Goal: Information Seeking & Learning: Learn about a topic

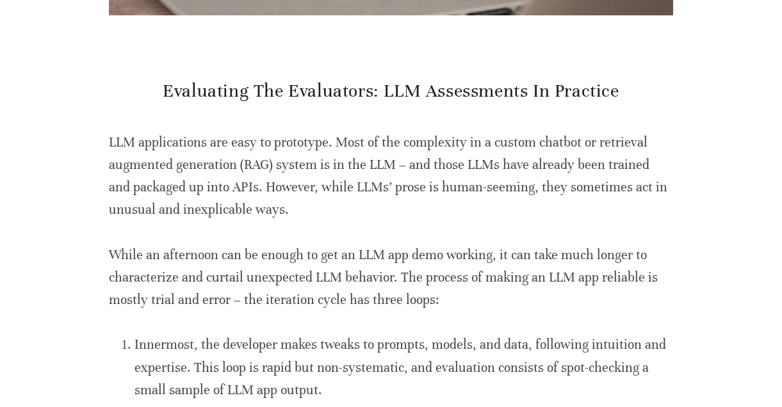
scroll to position [528, 0]
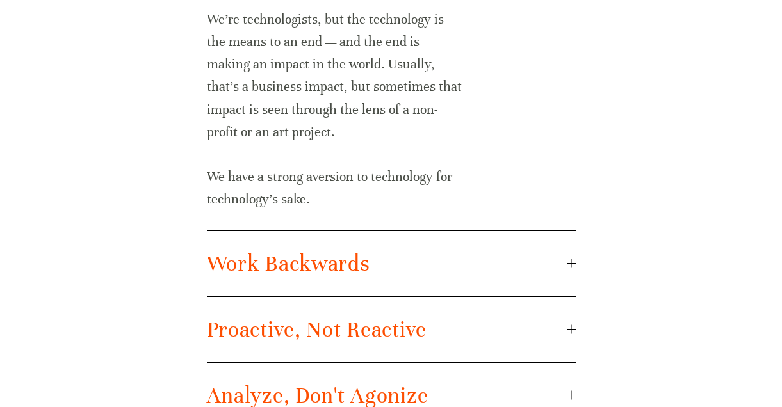
scroll to position [930, 0]
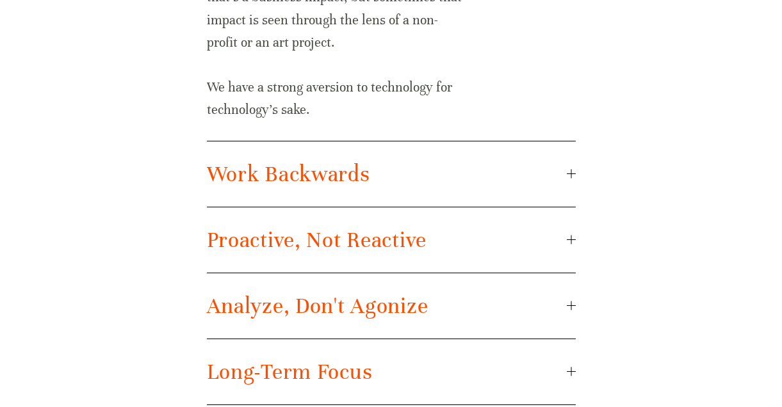
click at [384, 175] on span "Work Backwards" at bounding box center [387, 174] width 360 height 27
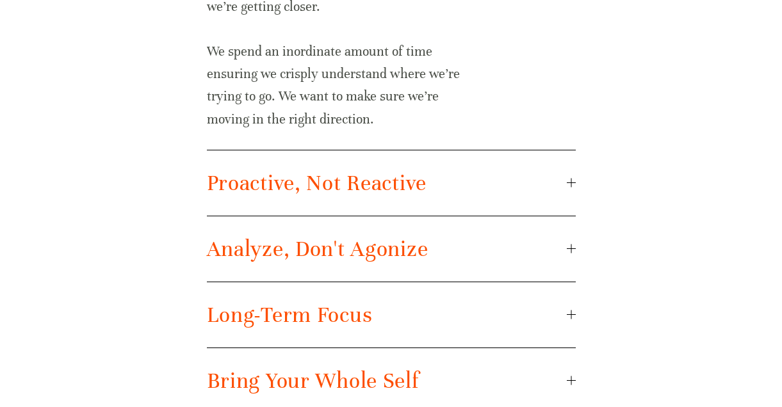
scroll to position [1011, 0]
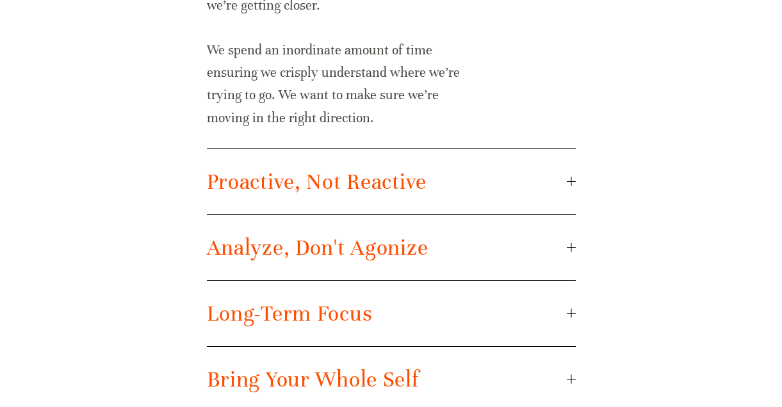
click at [384, 175] on span "Proactive, Not Reactive" at bounding box center [387, 181] width 360 height 27
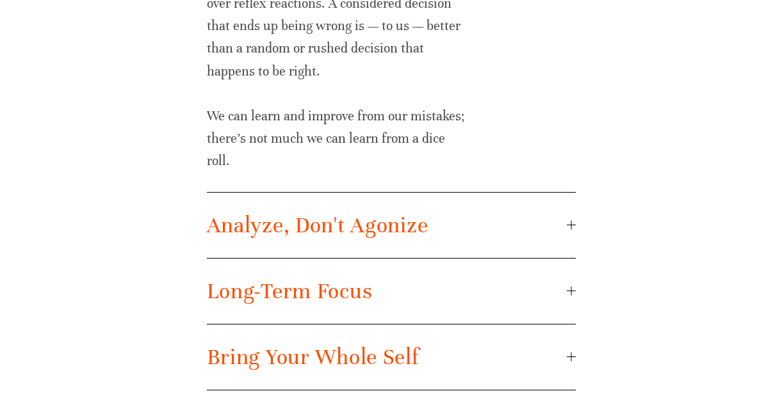
click at [368, 229] on span "Analyze, Don't Agonize" at bounding box center [387, 225] width 360 height 27
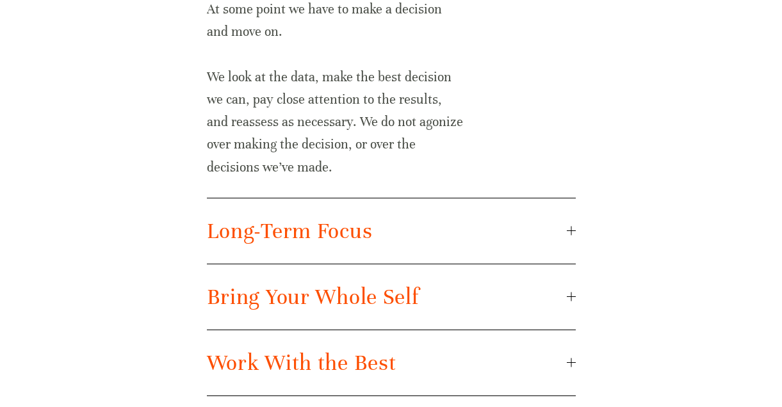
click at [359, 250] on button "Long-Term Focus" at bounding box center [391, 230] width 369 height 65
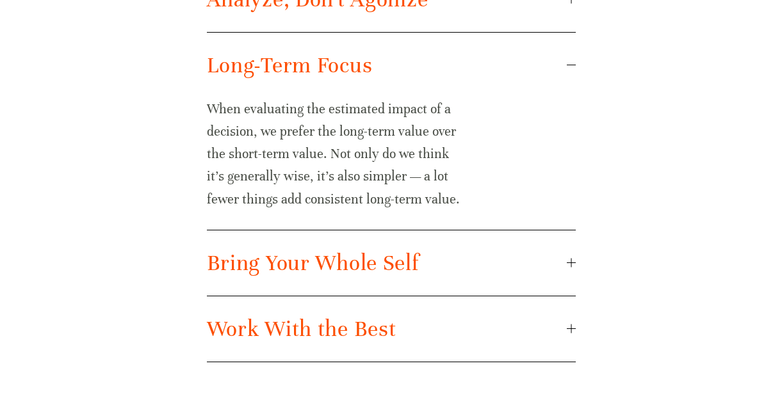
click at [353, 267] on span "Bring Your Whole Self" at bounding box center [387, 263] width 360 height 27
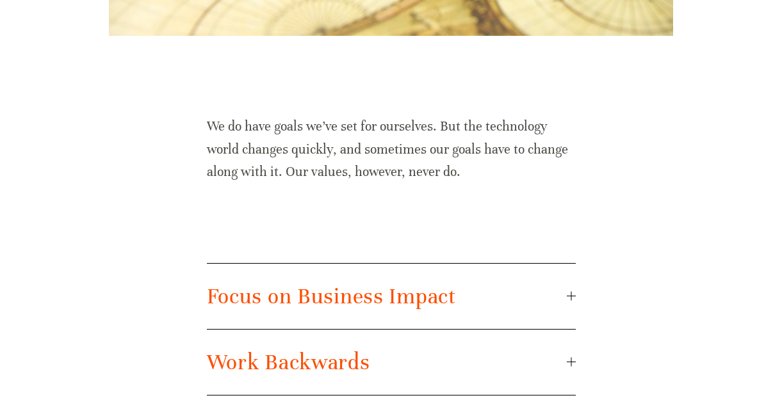
scroll to position [580, 0]
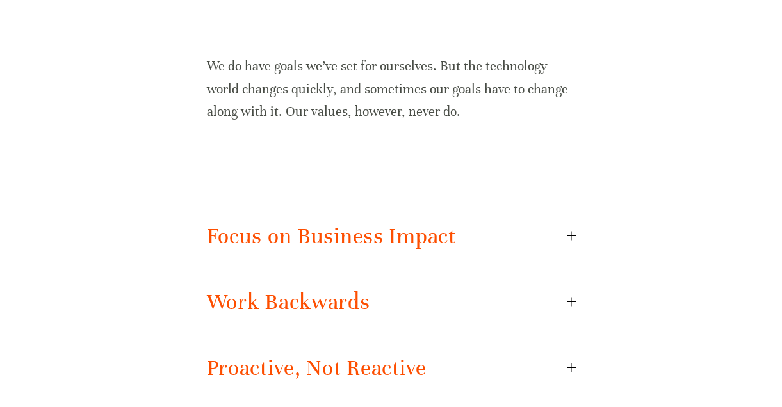
click at [329, 246] on span "Focus on Business Impact" at bounding box center [387, 236] width 360 height 27
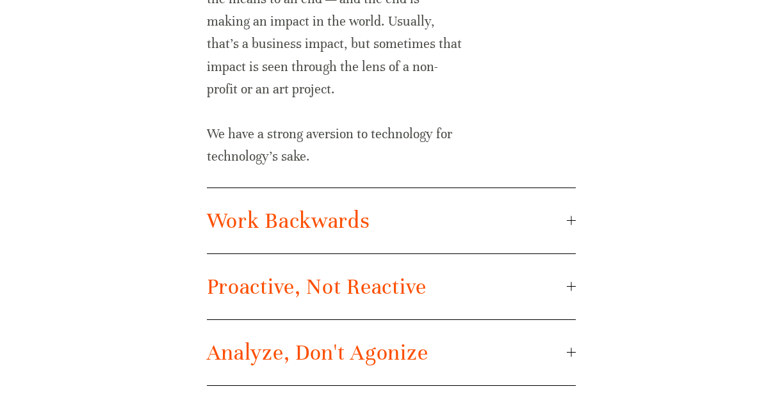
scroll to position [967, 0]
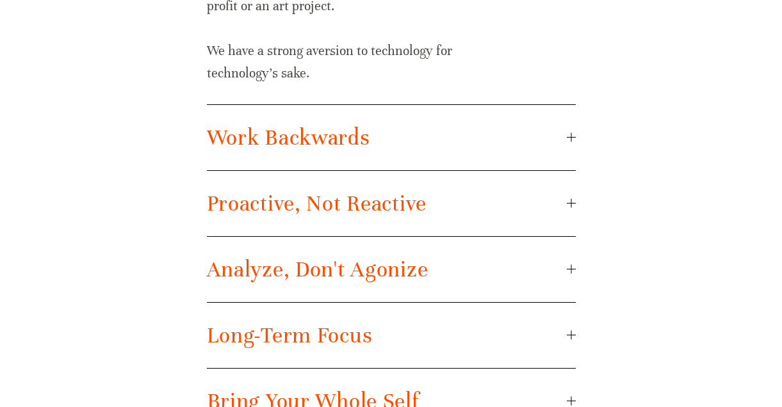
click at [358, 265] on span "Analyze, Don't Agonize" at bounding box center [387, 269] width 360 height 27
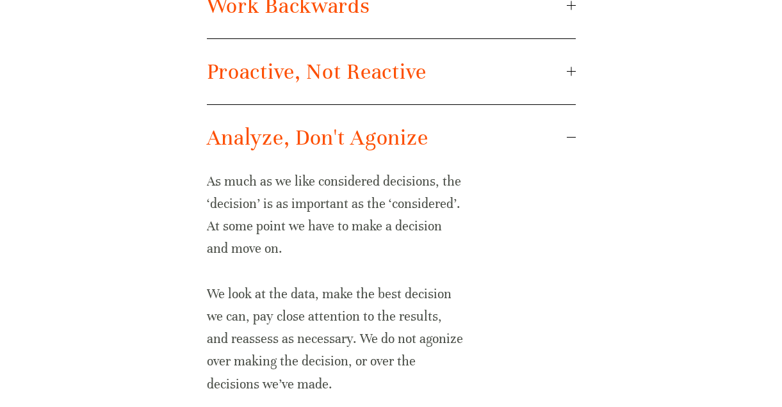
scroll to position [871, 0]
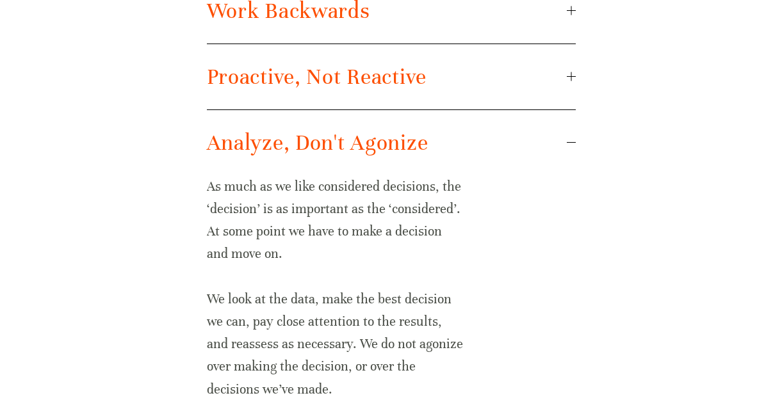
click at [402, 92] on button "Proactive, Not Reactive" at bounding box center [391, 76] width 369 height 65
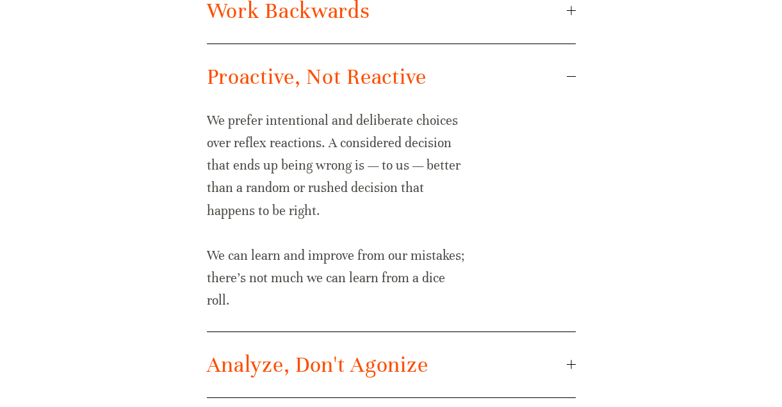
click at [412, 83] on span "Proactive, Not Reactive" at bounding box center [387, 76] width 360 height 27
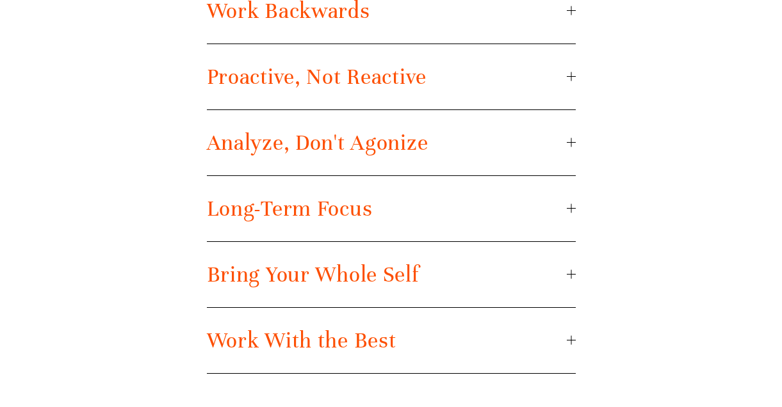
scroll to position [796, 0]
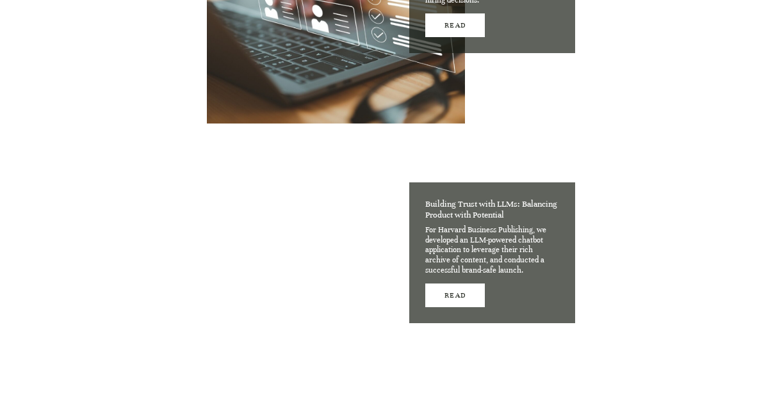
scroll to position [1104, 0]
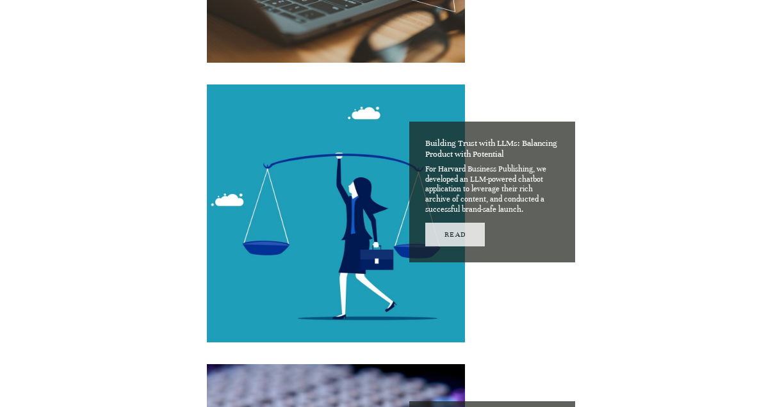
click at [450, 232] on link "Read" at bounding box center [455, 235] width 60 height 24
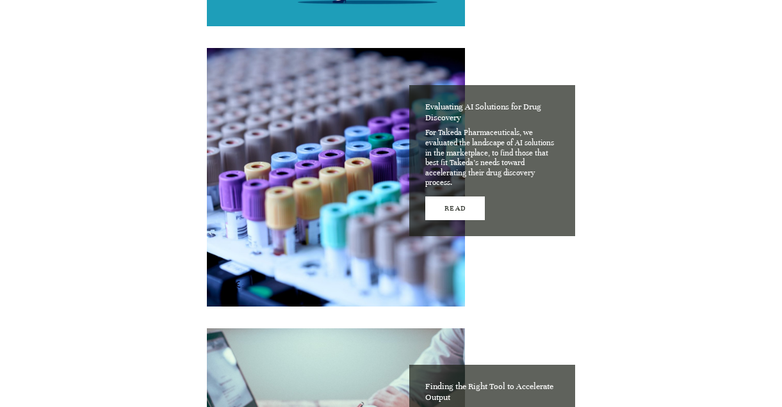
scroll to position [1443, 0]
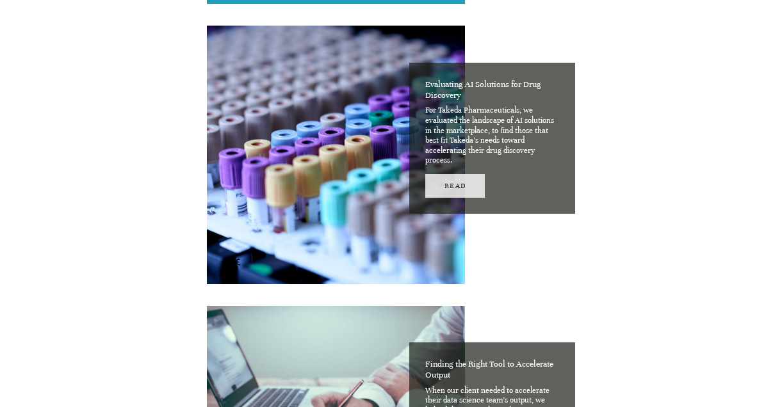
click at [461, 179] on link "Read" at bounding box center [455, 186] width 60 height 24
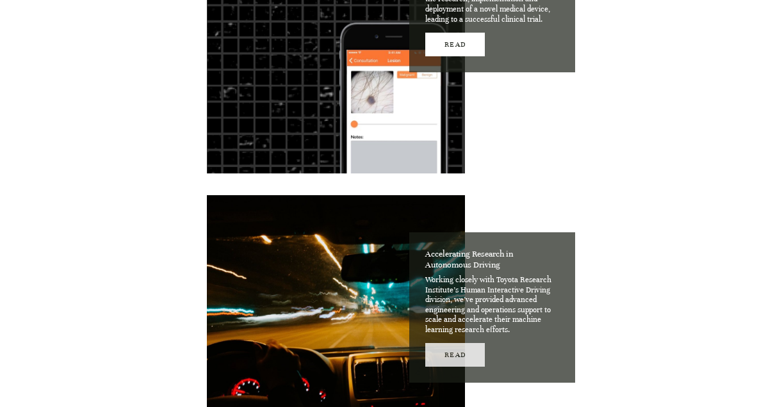
scroll to position [2114, 0]
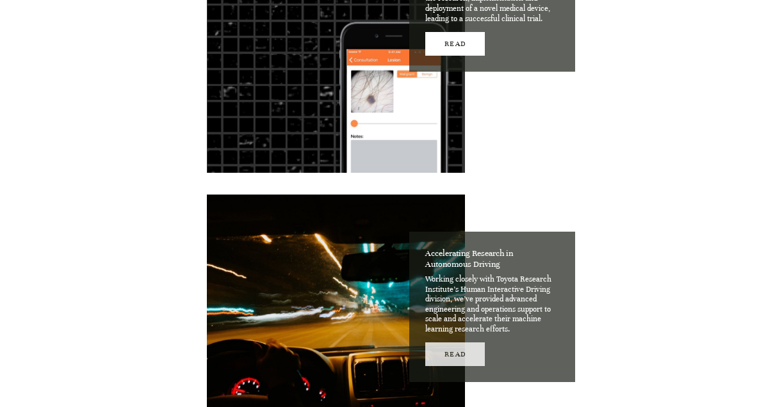
click at [453, 359] on link "Read" at bounding box center [455, 355] width 60 height 24
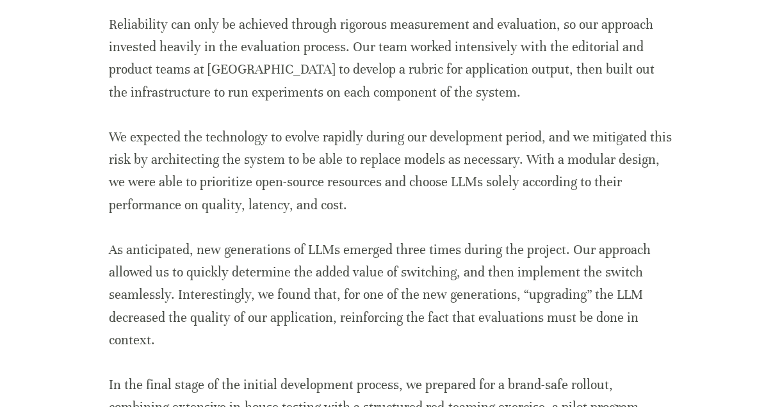
scroll to position [1716, 0]
click at [176, 120] on div "THE COMPANY Harvard Business Publishing (HBP) is a well-established company at …" at bounding box center [391, 9] width 564 height 2110
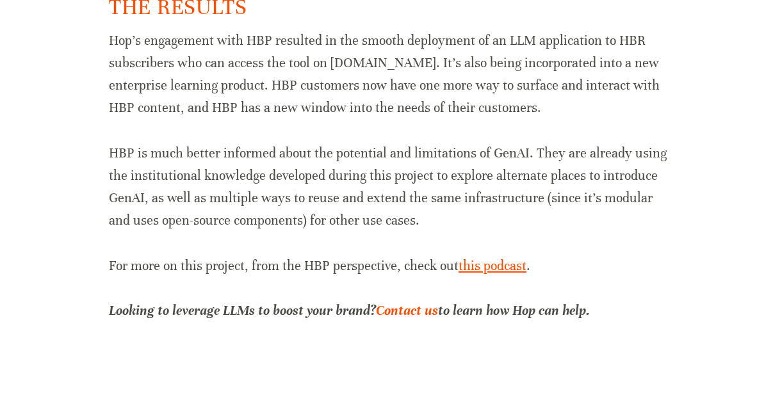
scroll to position [2461, 0]
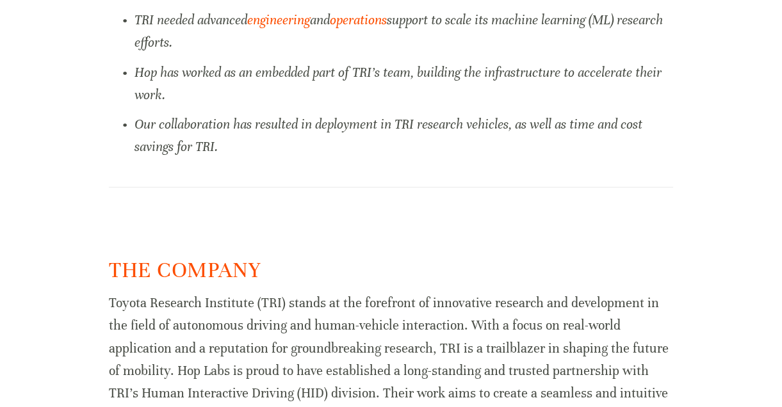
scroll to position [355, 0]
